Goal: Task Accomplishment & Management: Manage account settings

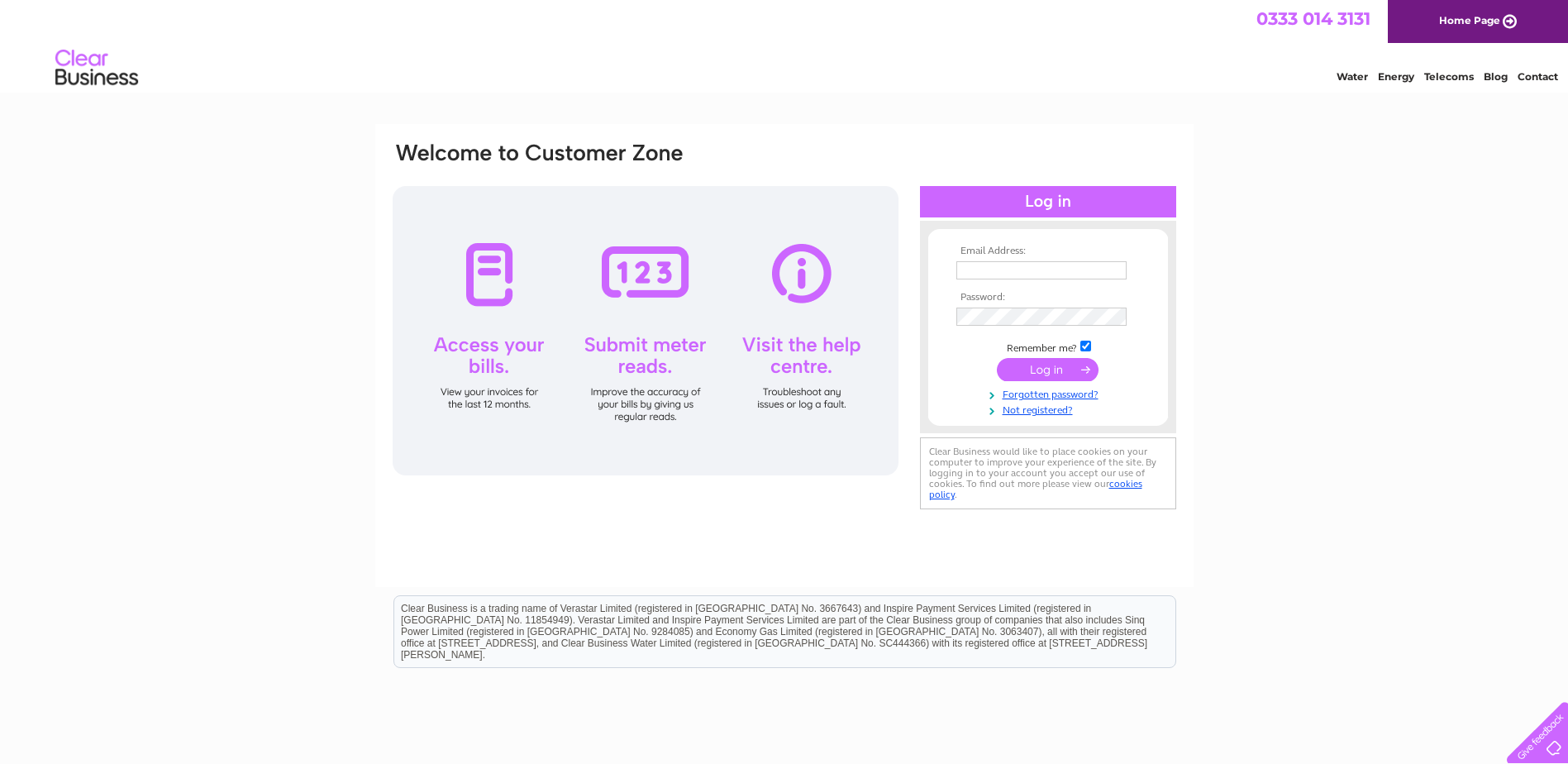
type input "emma.highton@indespension.co.uk"
click at [1065, 374] on input "submit" at bounding box center [1047, 370] width 101 height 24
click at [1056, 367] on input "submit" at bounding box center [1047, 370] width 101 height 24
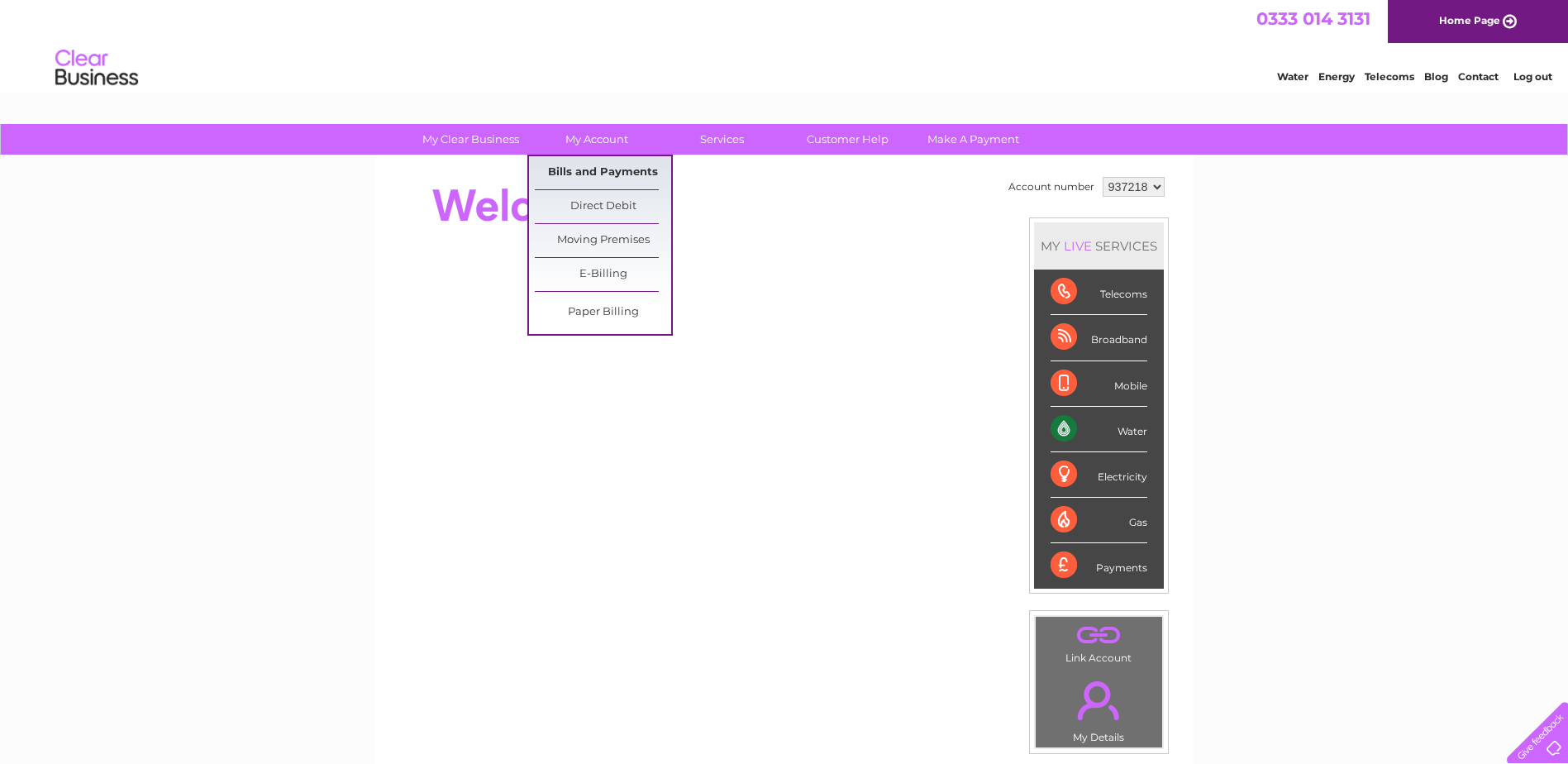
click at [581, 165] on link "Bills and Payments" at bounding box center [603, 173] width 137 height 33
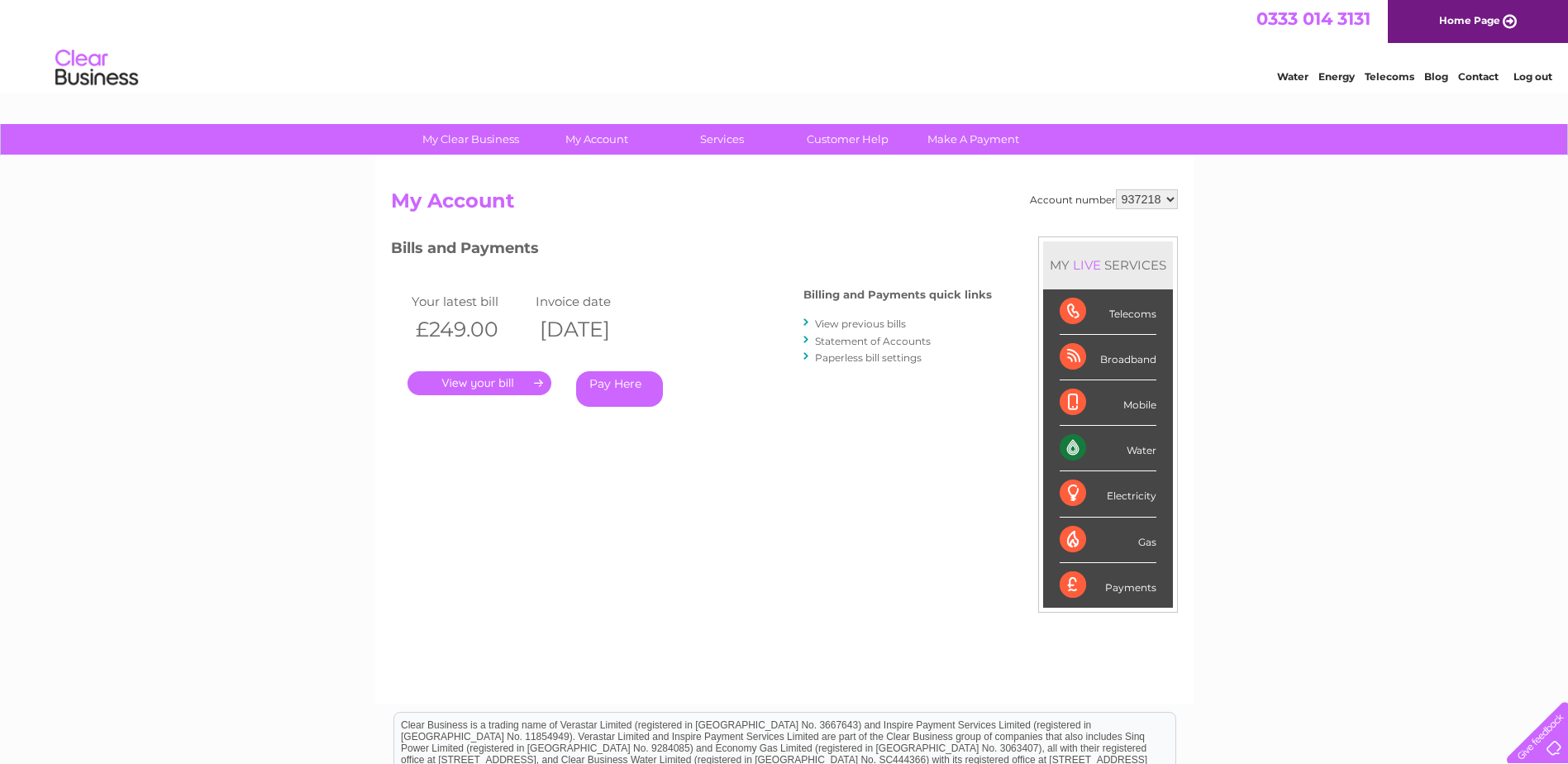
click at [469, 376] on link "." at bounding box center [479, 382] width 144 height 24
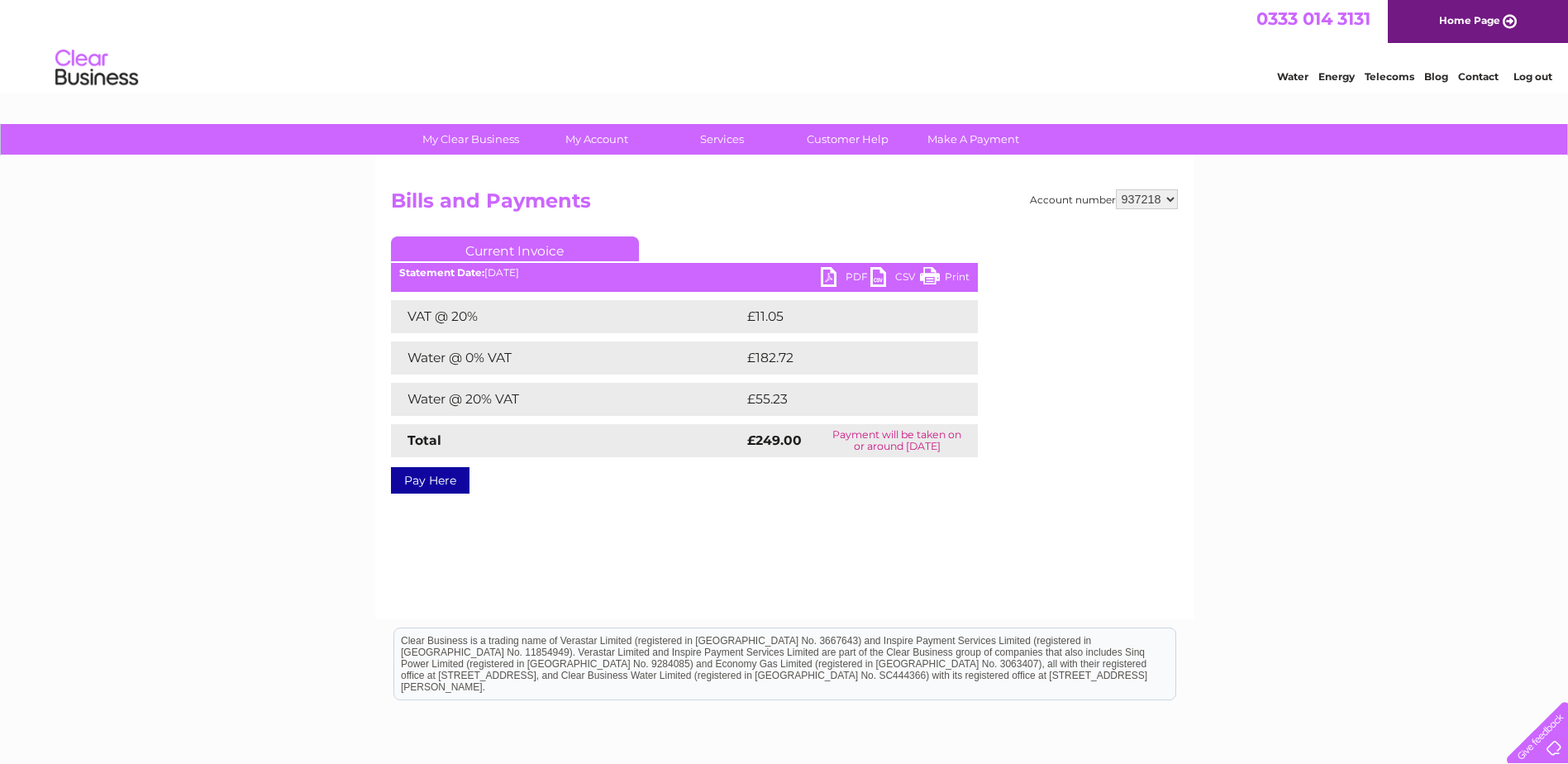
click at [847, 275] on link "PDF" at bounding box center [845, 278] width 49 height 24
